Goal: Task Accomplishment & Management: Use online tool/utility

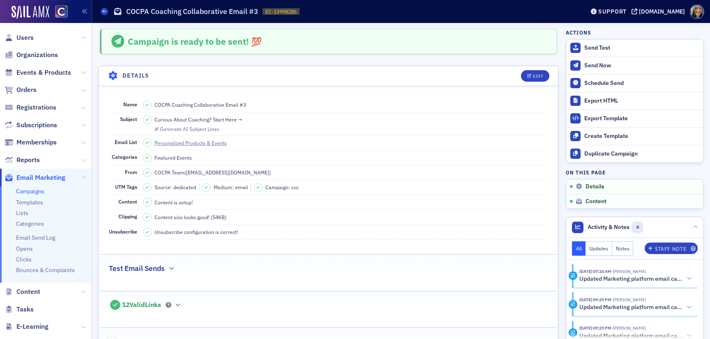
scroll to position [323, 0]
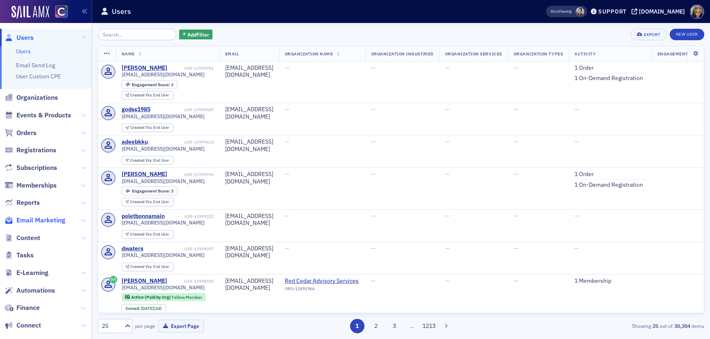
click at [43, 218] on span "Email Marketing" at bounding box center [40, 220] width 49 height 9
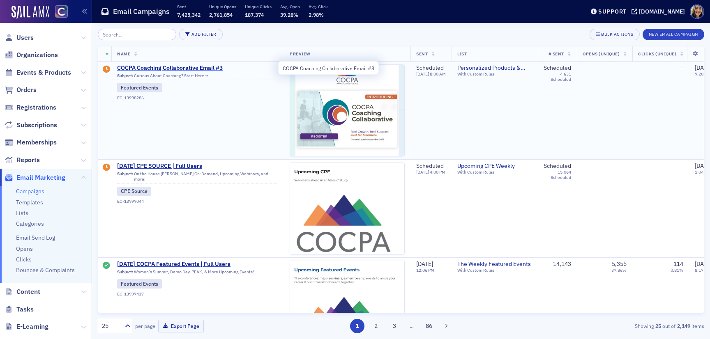
click at [184, 69] on span "COCPA Coaching Collaborative Email #3" at bounding box center [197, 67] width 161 height 7
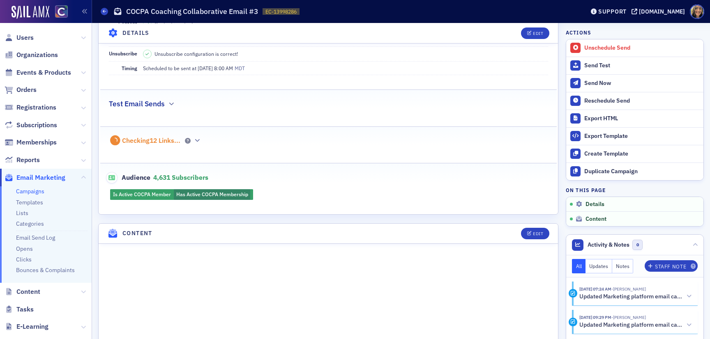
scroll to position [354, 0]
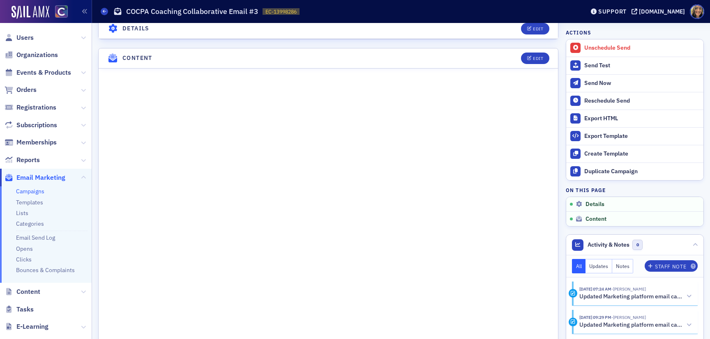
click at [540, 65] on header "Content Edit" at bounding box center [328, 58] width 459 height 20
click at [540, 64] on header "Content Edit" at bounding box center [328, 58] width 459 height 20
click at [538, 61] on button "Edit" at bounding box center [535, 58] width 28 height 11
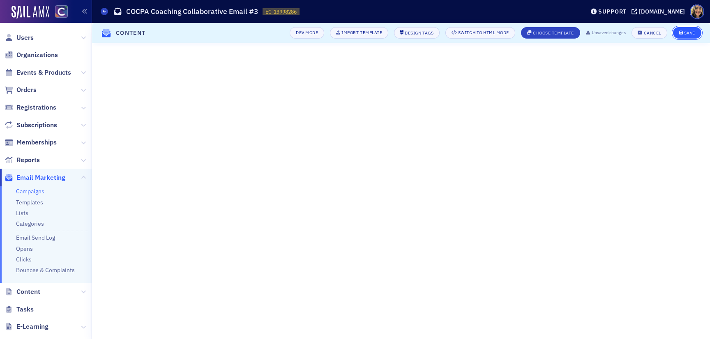
click at [684, 32] on div "Save" at bounding box center [689, 33] width 11 height 5
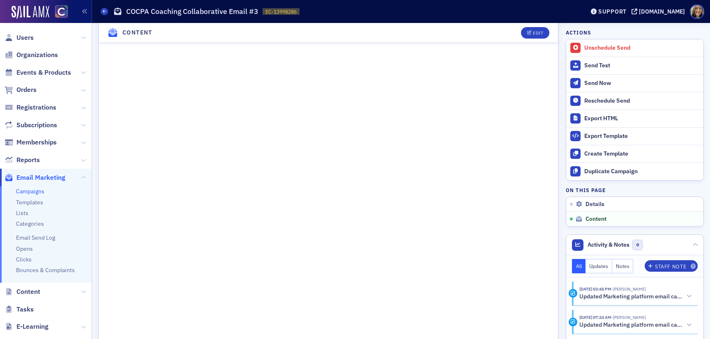
scroll to position [436, 0]
click at [41, 72] on span "Events & Products" at bounding box center [43, 72] width 55 height 9
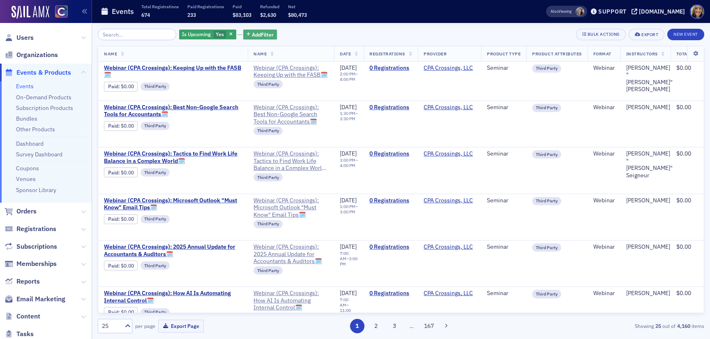
click at [246, 32] on icon "button" at bounding box center [248, 34] width 4 height 5
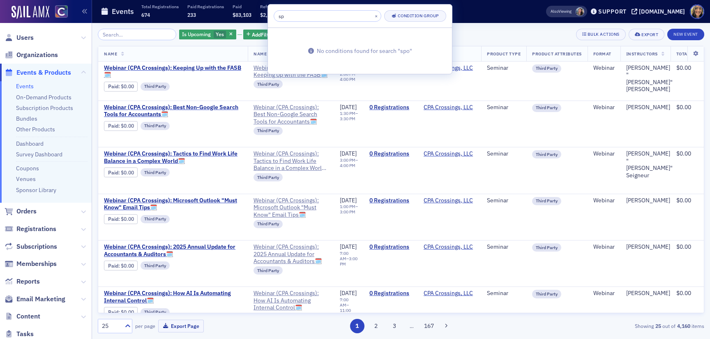
type input "s"
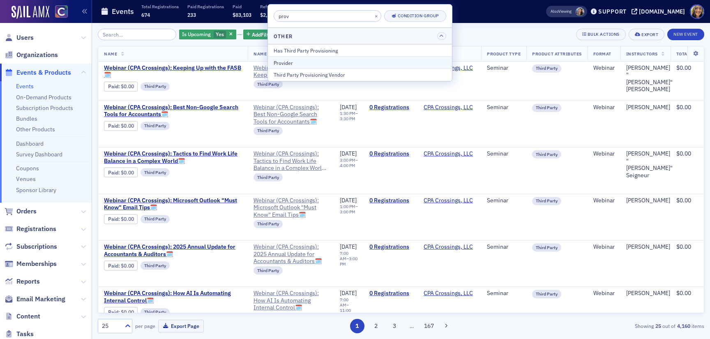
type input "prov"
click at [299, 59] on div "Provider" at bounding box center [359, 62] width 172 height 7
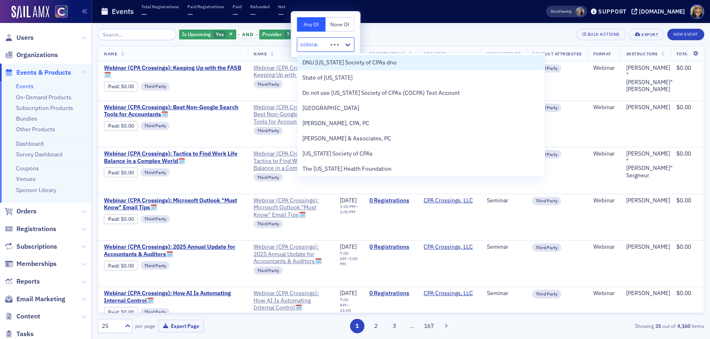
type input "colorado"
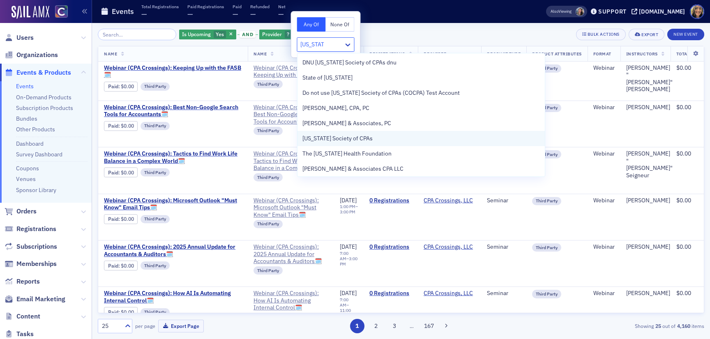
click at [344, 142] on span "Colorado Society of CPAs" at bounding box center [337, 138] width 70 height 9
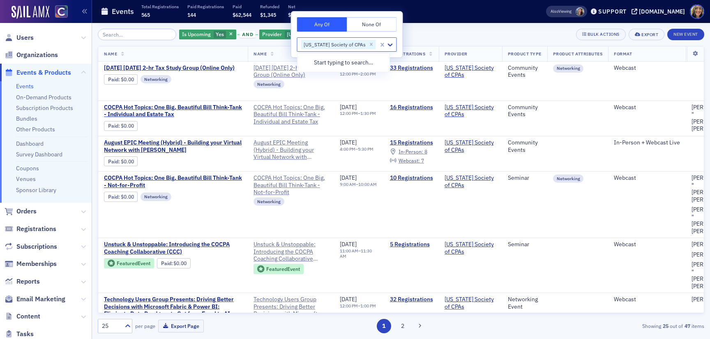
click at [439, 20] on div "Events Total Registrations 565 Paid Registrations 144 Paid $62,544 Refunded $1,…" at bounding box center [310, 12] width 419 height 22
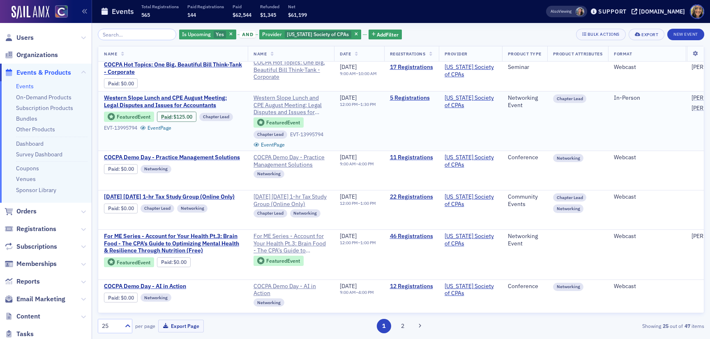
scroll to position [338, 1]
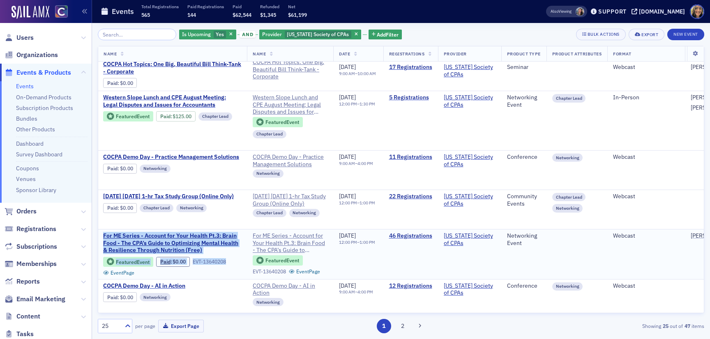
drag, startPoint x: 228, startPoint y: 261, endPoint x: 112, endPoint y: 219, distance: 124.1
click at [112, 230] on td "For ME Series - Account for Your Health Pt.3: Brain Food - The CPA’s Guide to O…" at bounding box center [171, 255] width 149 height 50
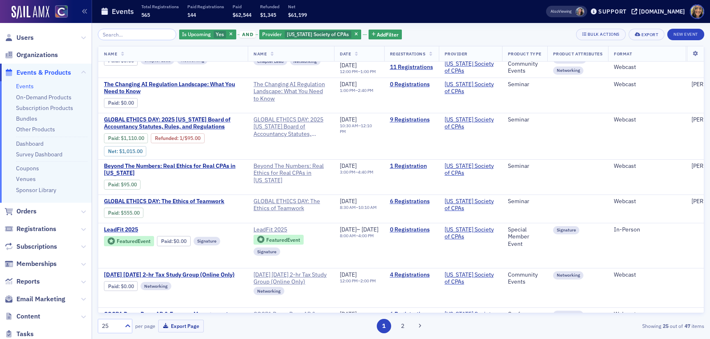
scroll to position [707, 0]
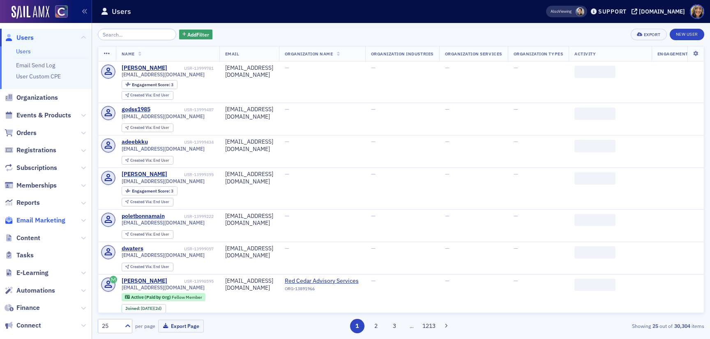
click at [38, 216] on span "Email Marketing" at bounding box center [40, 220] width 49 height 9
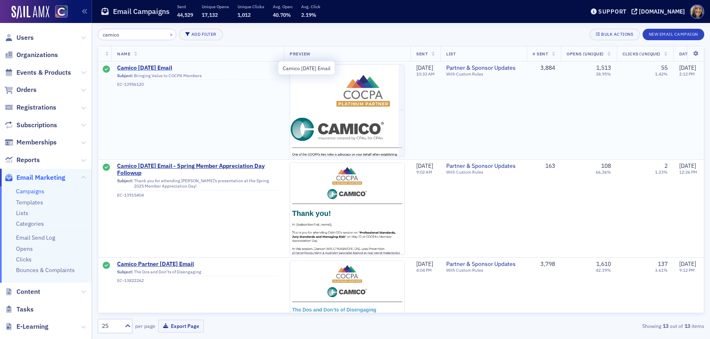
type input "camico"
click at [151, 67] on span "Camico [DATE] Email" at bounding box center [197, 67] width 161 height 7
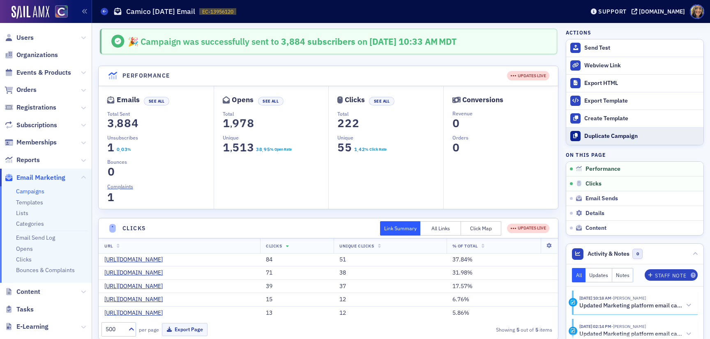
click at [593, 133] on div "Duplicate Campaign" at bounding box center [641, 136] width 115 height 7
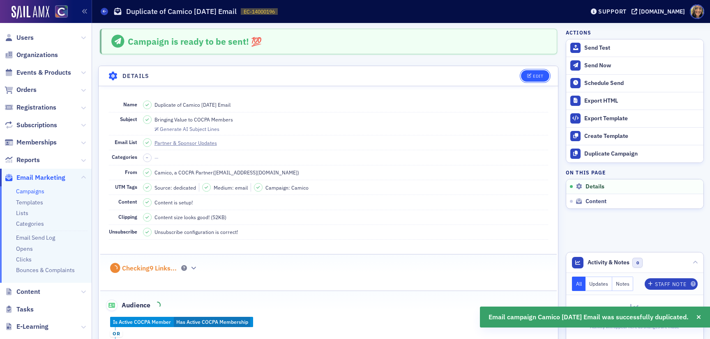
click at [546, 76] on button "Edit" at bounding box center [535, 75] width 28 height 11
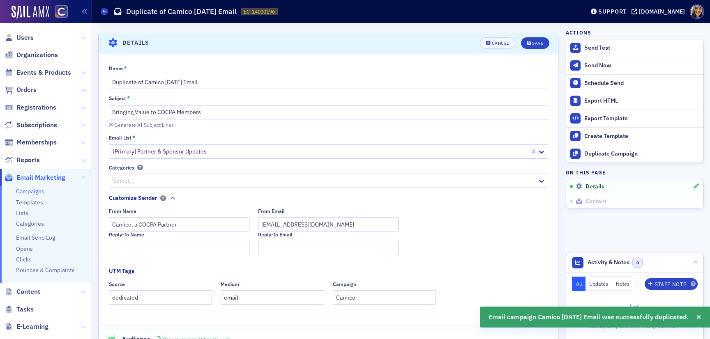
scroll to position [38, 0]
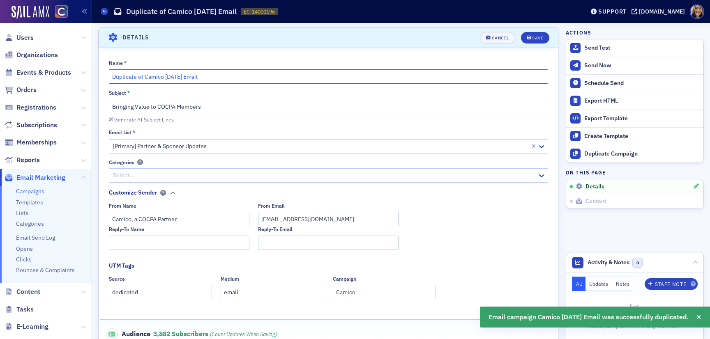
drag, startPoint x: 175, startPoint y: 78, endPoint x: 165, endPoint y: 78, distance: 9.9
click at [165, 78] on input "Duplicate of Camico [DATE] Email" at bounding box center [328, 76] width 439 height 14
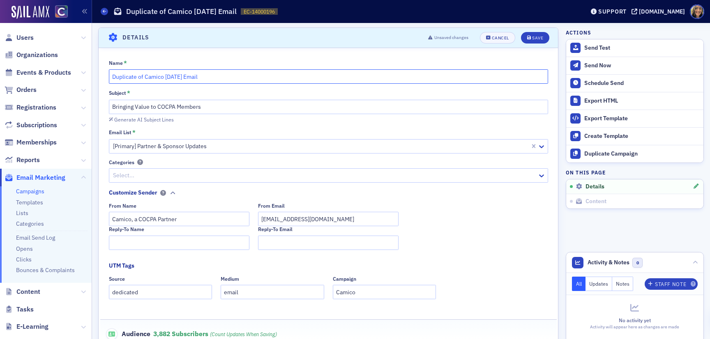
drag, startPoint x: 145, startPoint y: 78, endPoint x: 111, endPoint y: 74, distance: 33.9
click at [113, 75] on input "Duplicate of Camico [DATE] Email" at bounding box center [328, 76] width 439 height 14
type input "Camico [DATE] Email"
click at [146, 108] on input "Bringing Value to COCPA Members" at bounding box center [328, 107] width 439 height 14
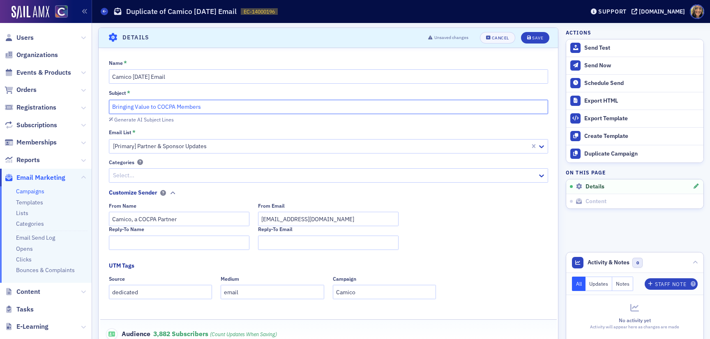
click at [146, 108] on input "Bringing Value to COCPA Members" at bounding box center [328, 107] width 439 height 14
paste input "What policyholders say about CAMICO"
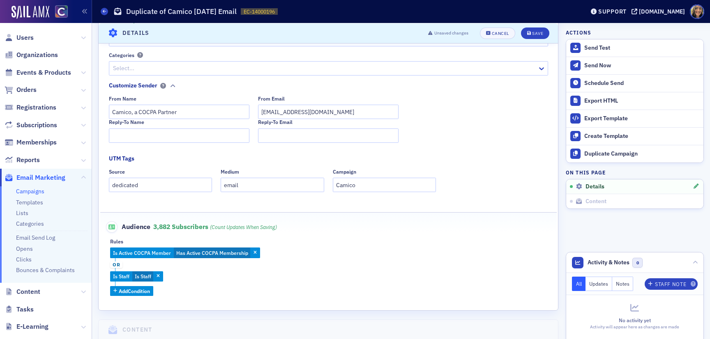
scroll to position [182, 0]
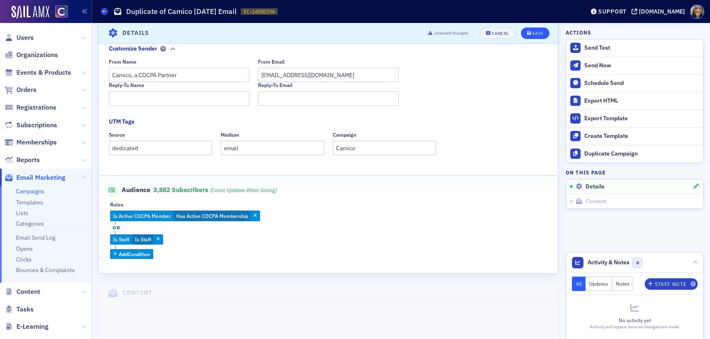
type input "What policyholders say about CAMICO"
click at [538, 31] on div "Save" at bounding box center [537, 33] width 11 height 5
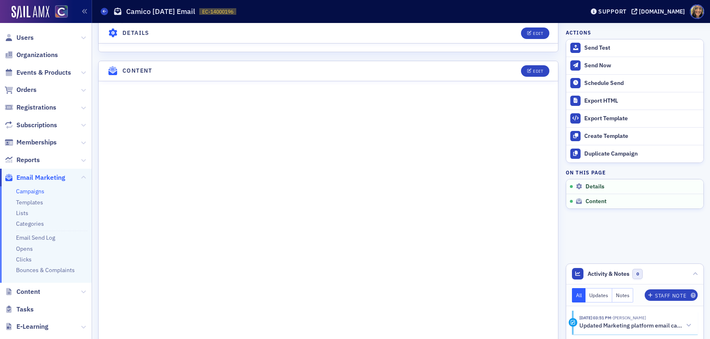
scroll to position [318, 0]
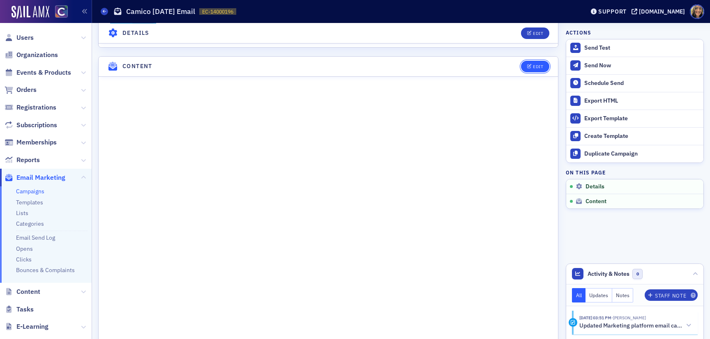
click at [538, 68] on button "Edit" at bounding box center [535, 66] width 28 height 11
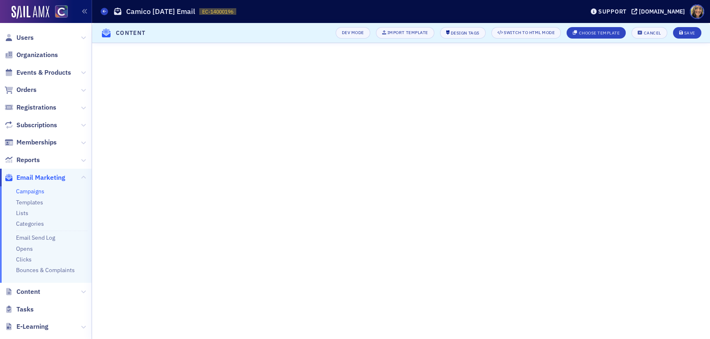
scroll to position [40, 0]
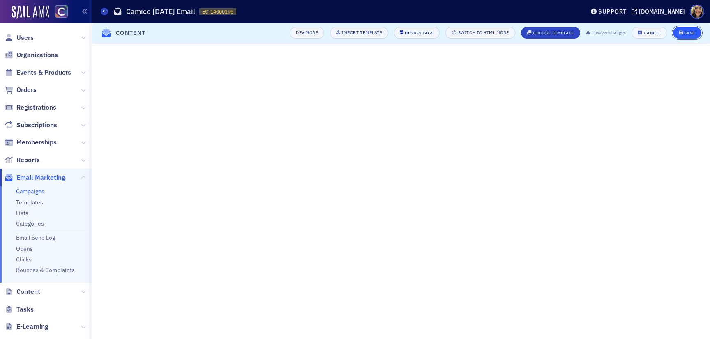
click at [689, 32] on div "Save" at bounding box center [689, 33] width 11 height 5
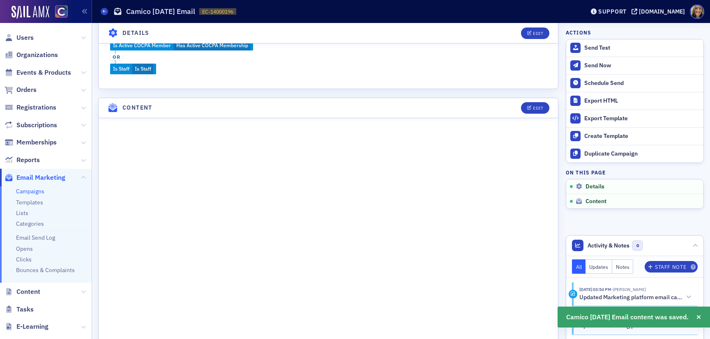
scroll to position [43, 0]
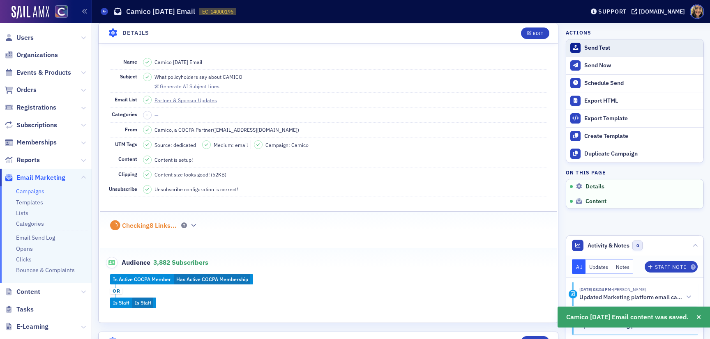
click at [606, 42] on button "Send Test" at bounding box center [634, 47] width 137 height 17
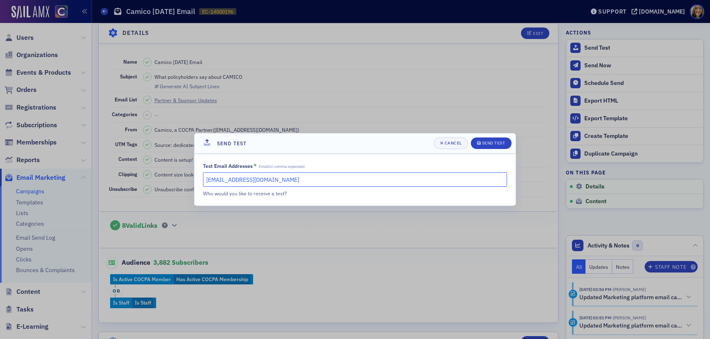
click at [262, 182] on input "[EMAIL_ADDRESS][DOMAIN_NAME]" at bounding box center [355, 179] width 304 height 14
type input "[PERSON_NAME][EMAIL_ADDRESS][DOMAIN_NAME]"
click at [503, 138] on button "Send Test" at bounding box center [491, 143] width 41 height 11
